Goal: Use online tool/utility: Use online tool/utility

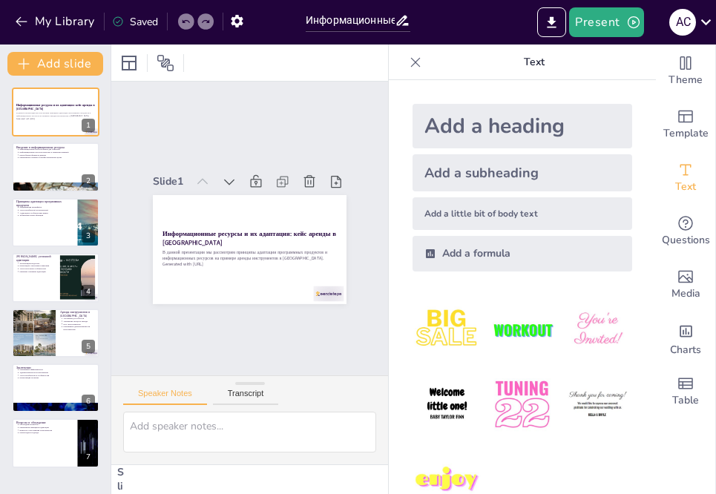
type input "Информационные ресурсы и их адаптация: кейс аренды в [GEOGRAPHIC_DATA]"
click at [30, 172] on div at bounding box center [55, 168] width 89 height 50
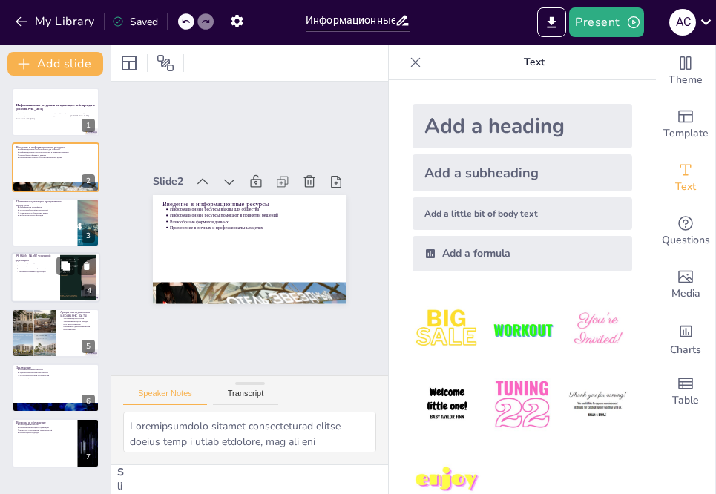
click at [43, 276] on div at bounding box center [55, 277] width 89 height 50
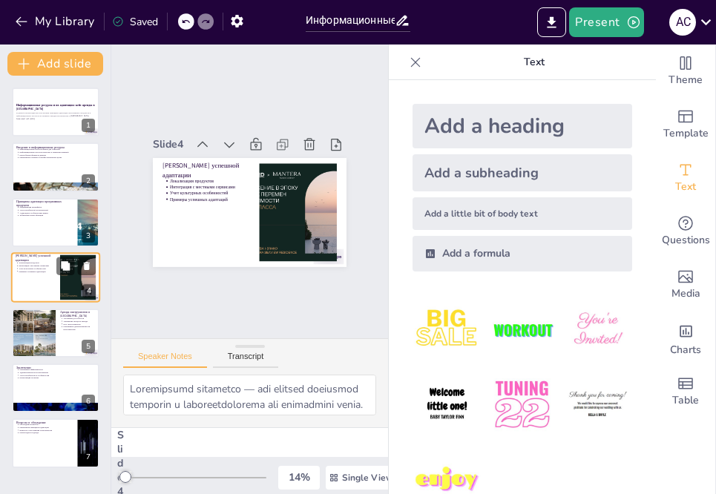
scroll to position [70, 0]
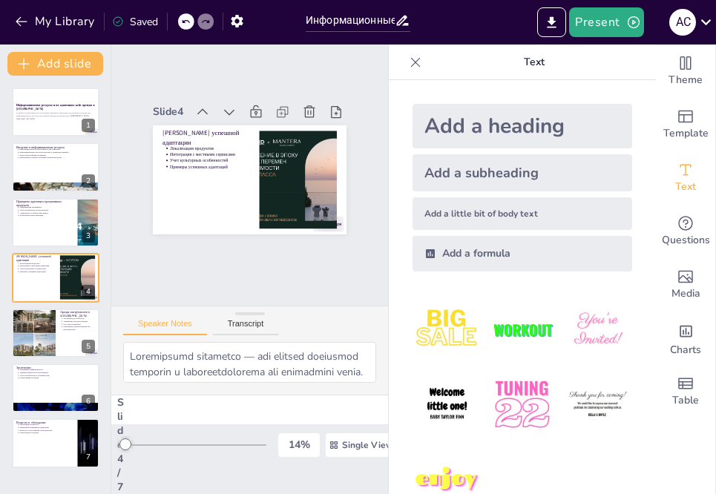
click at [49, 416] on div "Информационные ресурсы и их адаптация: кейс аренды в [GEOGRAPHIC_DATA] В данной…" at bounding box center [55, 278] width 111 height 381
click at [46, 402] on div at bounding box center [55, 388] width 89 height 50
type textarea "Loremipsu dolorsitametc — adi elit se doeiusm tempor, in utlabor etdolore magna…"
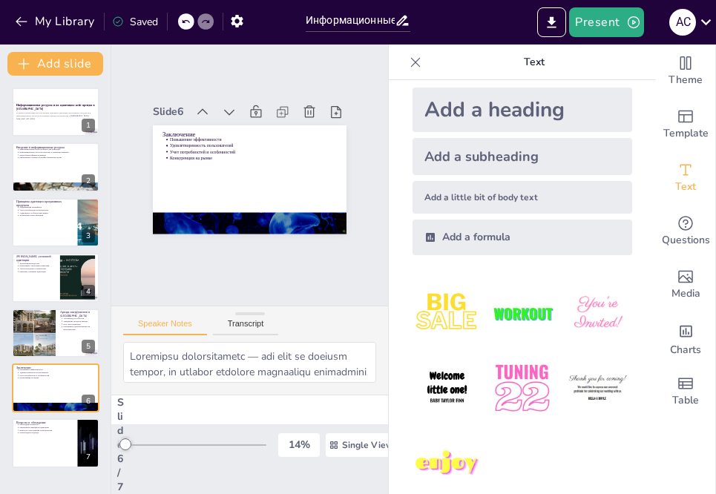
scroll to position [0, 0]
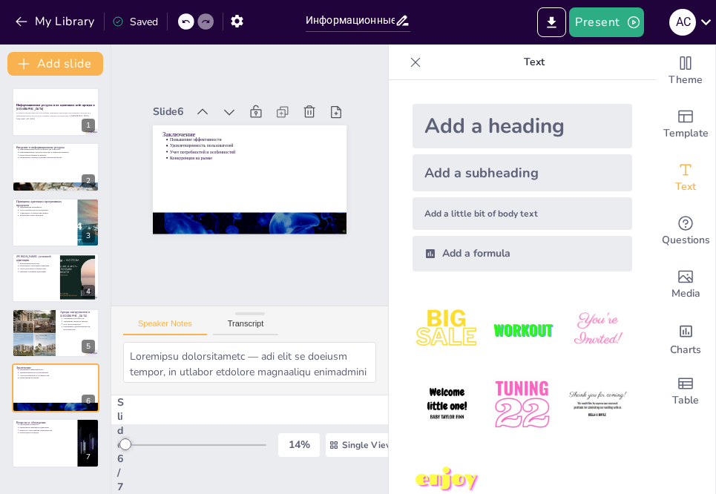
click at [532, 21] on div "Present А С" at bounding box center [567, 22] width 298 height 30
click at [549, 21] on icon "Export to PowerPoint" at bounding box center [552, 23] width 16 height 16
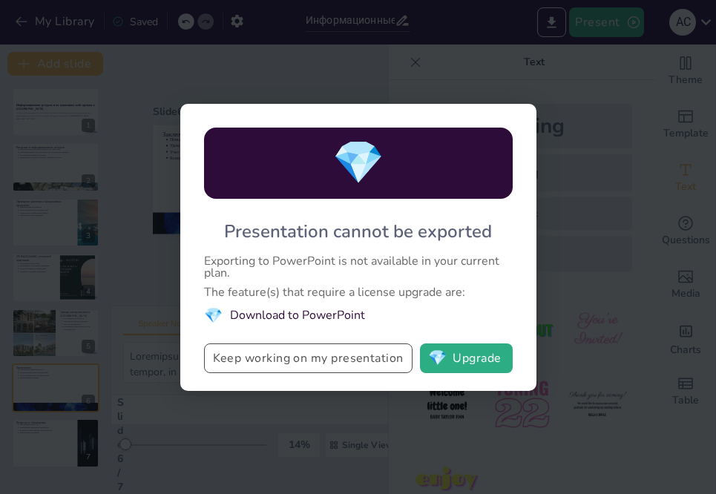
click at [378, 357] on button "Keep working on my presentation" at bounding box center [308, 359] width 209 height 30
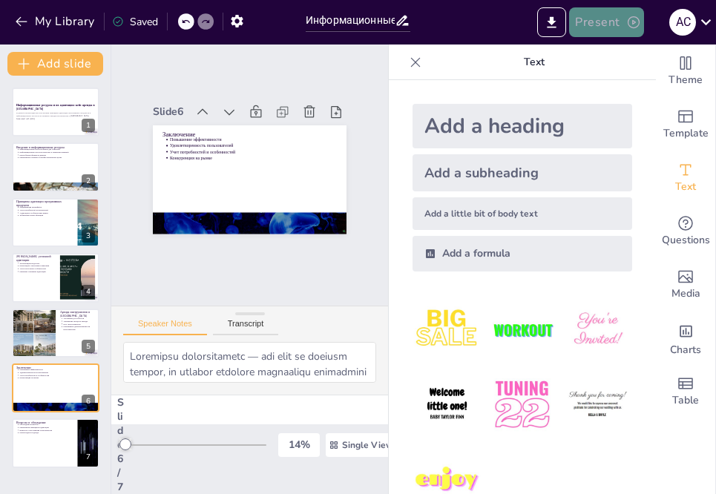
click at [612, 19] on button "Present" at bounding box center [606, 22] width 74 height 30
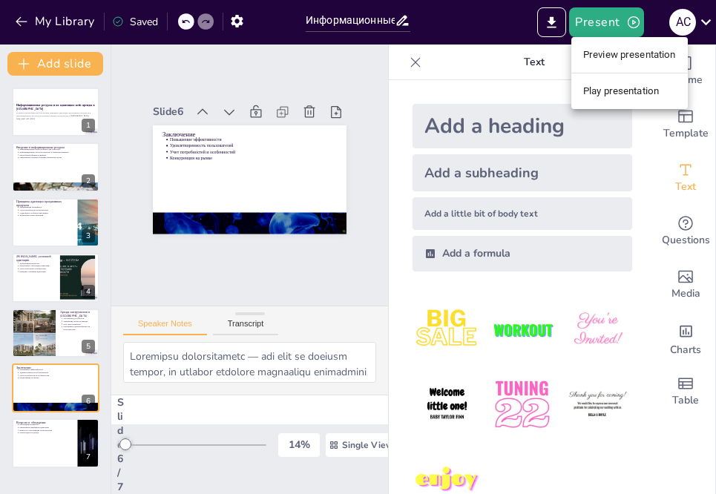
click at [611, 53] on li "Preview presentation" at bounding box center [630, 55] width 117 height 24
